Goal: Check status: Check status

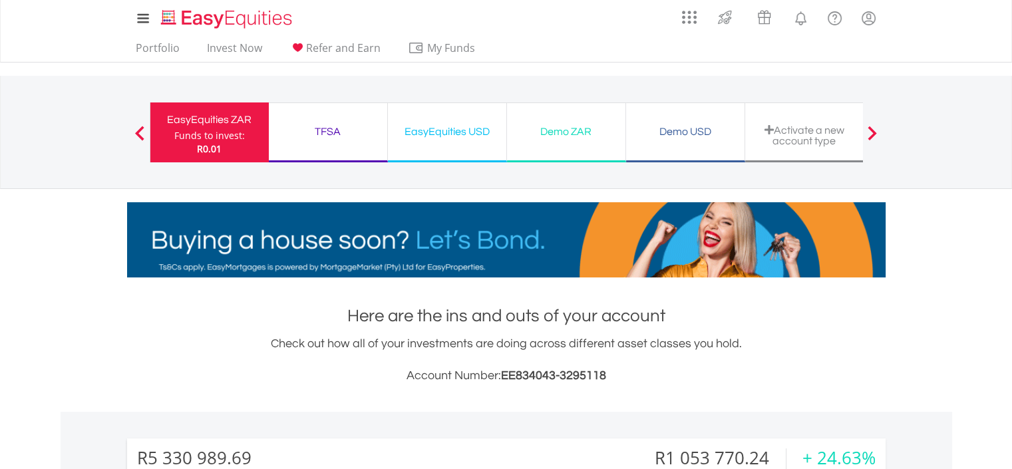
scroll to position [128, 253]
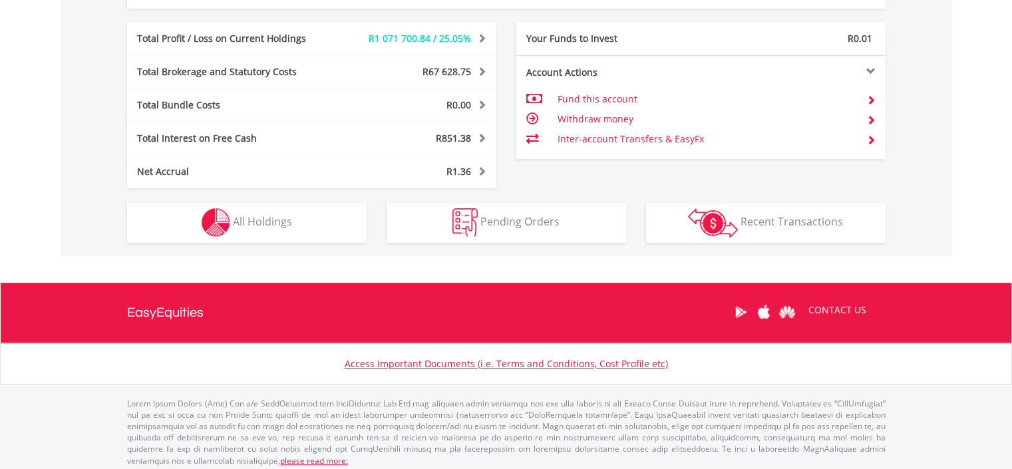
scroll to position [709, 0]
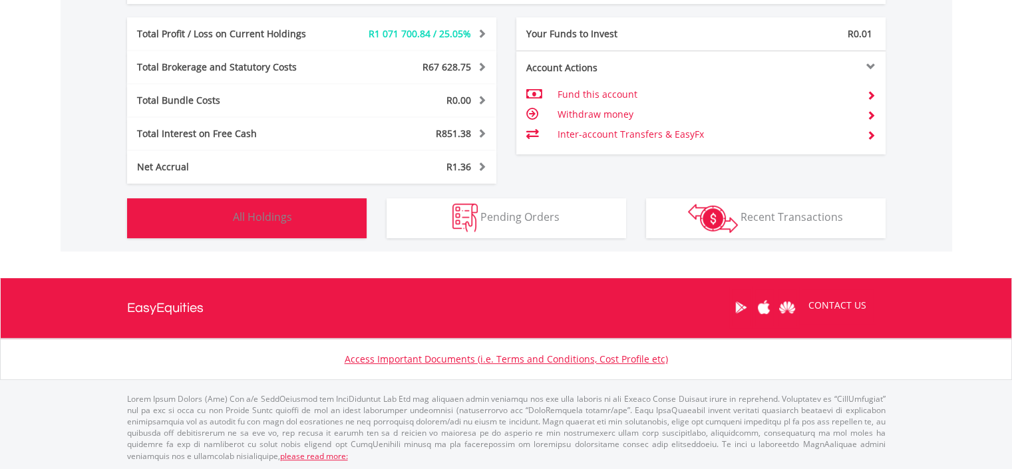
click at [269, 207] on button "Holdings All Holdings" at bounding box center [247, 218] width 240 height 40
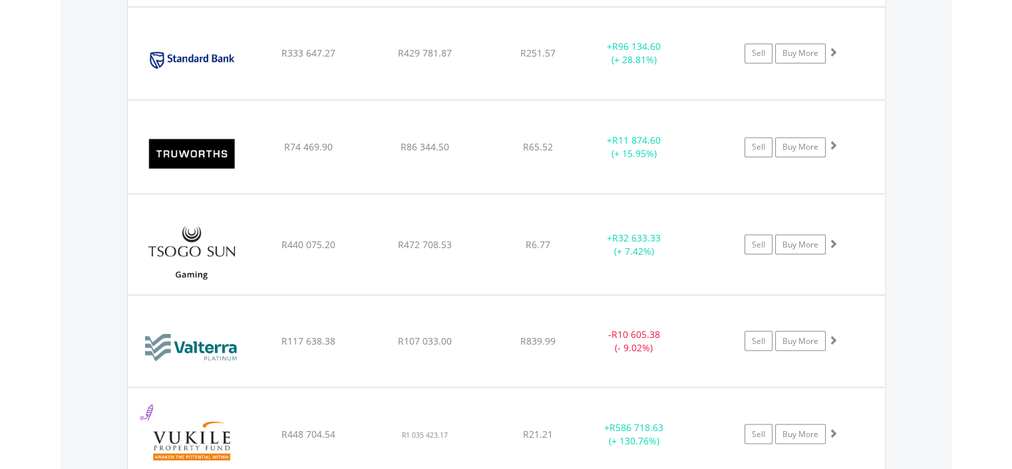
scroll to position [3092, 0]
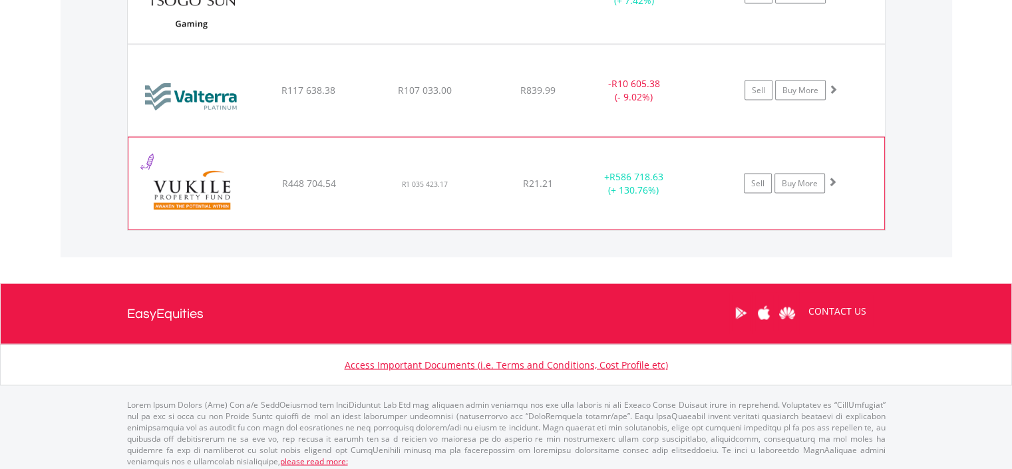
click at [182, 178] on img at bounding box center [192, 190] width 114 height 72
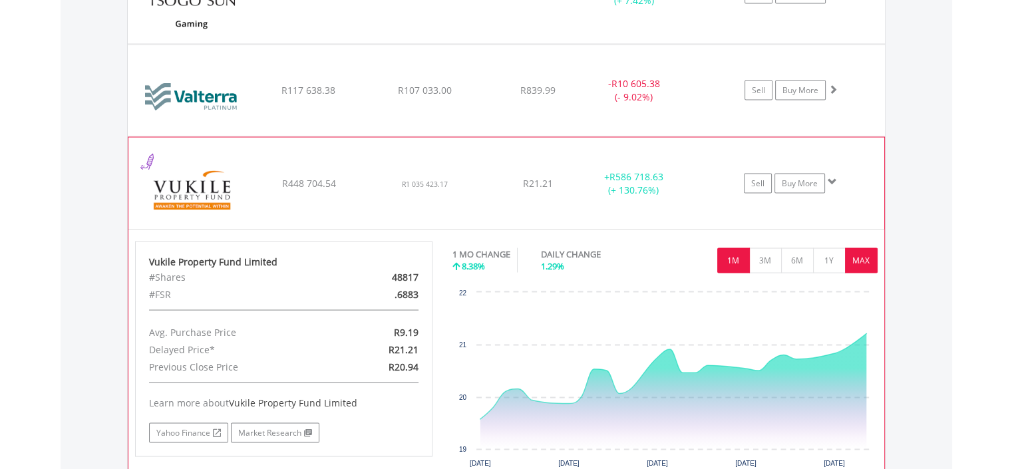
click at [868, 254] on button "MAX" at bounding box center [861, 260] width 33 height 25
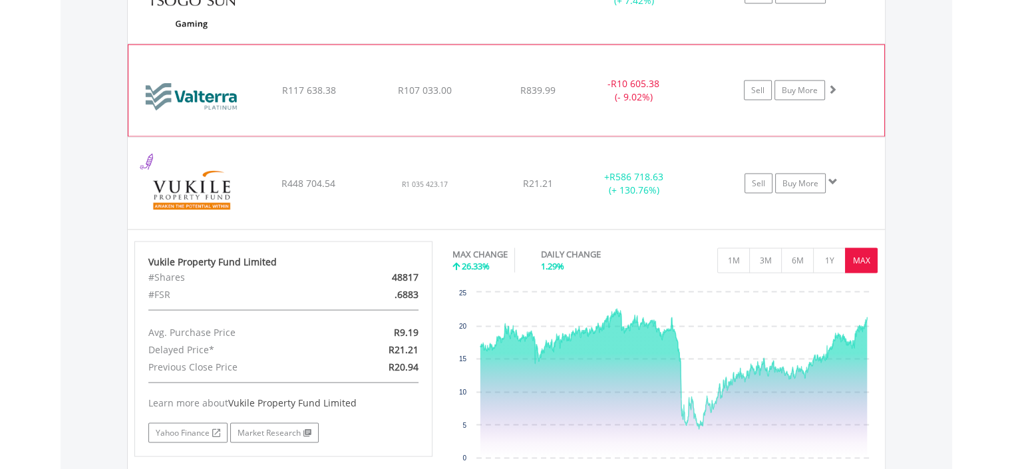
click at [200, 86] on img at bounding box center [192, 97] width 114 height 71
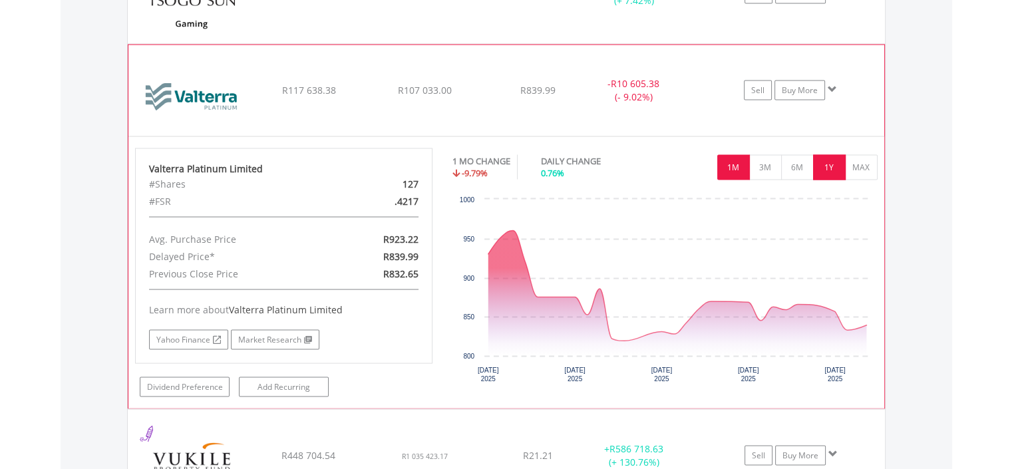
click at [830, 161] on button "1Y" at bounding box center [829, 167] width 33 height 25
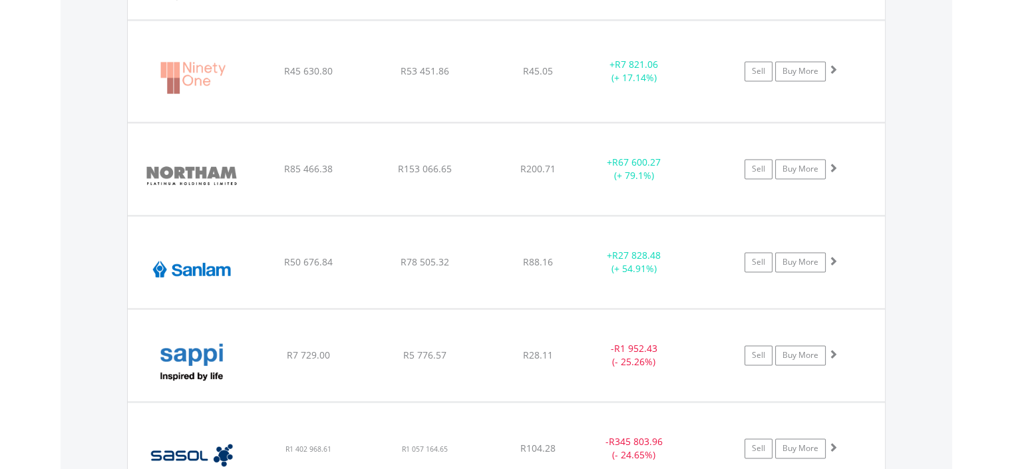
scroll to position [0, 0]
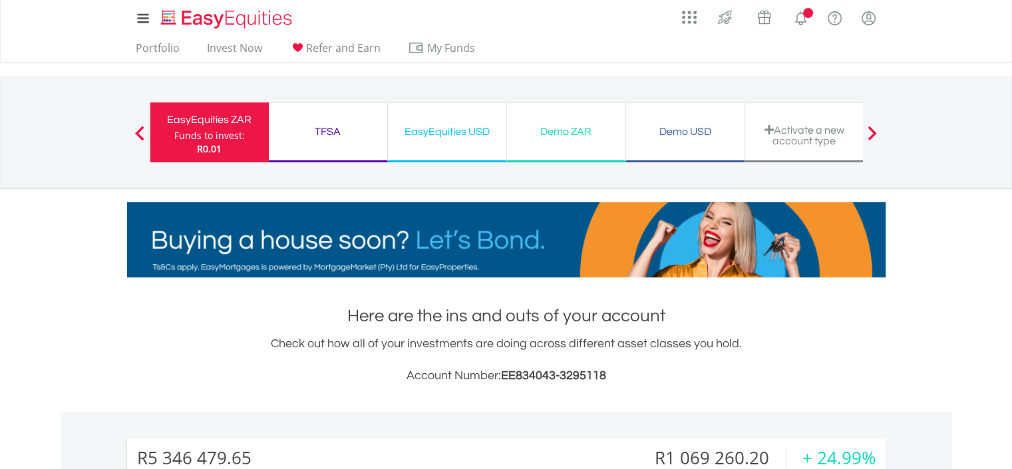
scroll to position [128, 253]
